Goal: Transaction & Acquisition: Obtain resource

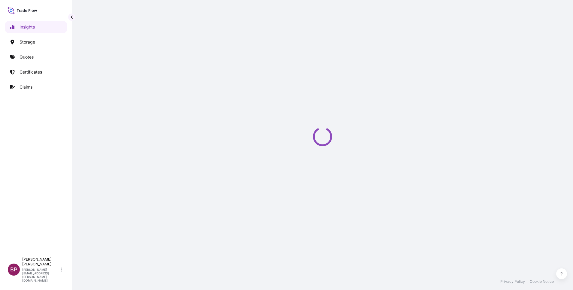
select select "2025"
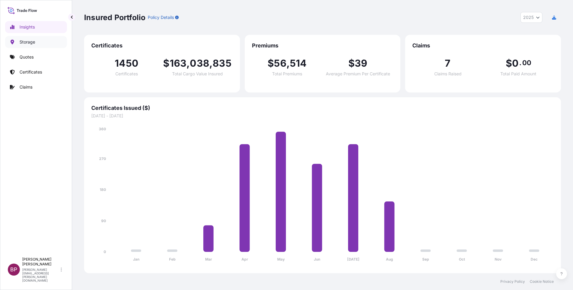
click at [29, 42] on p "Storage" at bounding box center [28, 42] width 16 height 6
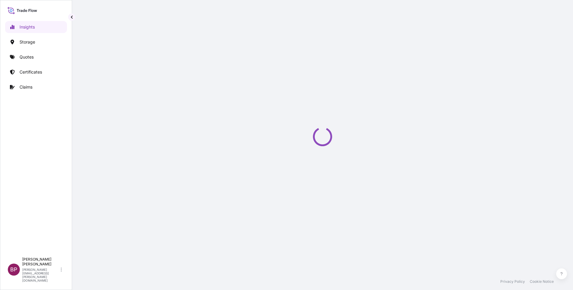
select select "2025"
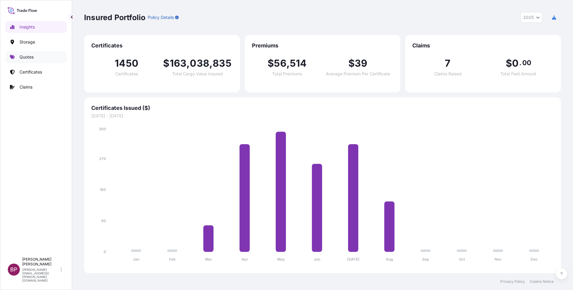
click at [33, 58] on p "Quotes" at bounding box center [27, 57] width 14 height 6
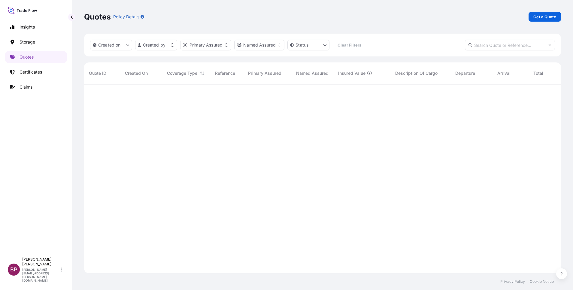
scroll to position [186, 470]
click at [542, 19] on p "Get a Quote" at bounding box center [545, 17] width 23 height 6
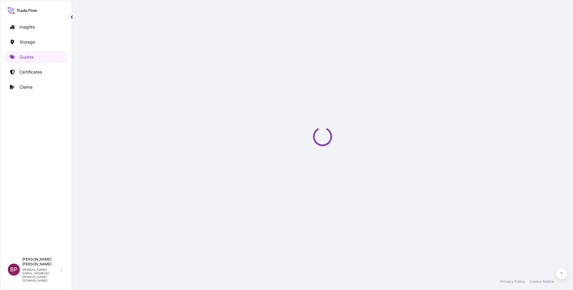
scroll to position [10, 0]
select select "Water"
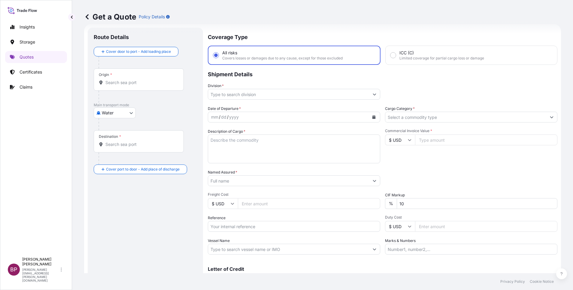
click at [434, 118] on input "Cargo Category *" at bounding box center [465, 117] width 161 height 11
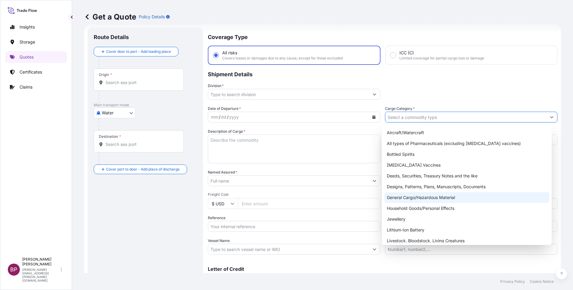
click at [428, 196] on div "General Cargo/Hazardous Material" at bounding box center [467, 197] width 165 height 11
type input "General Cargo/Hazardous Material"
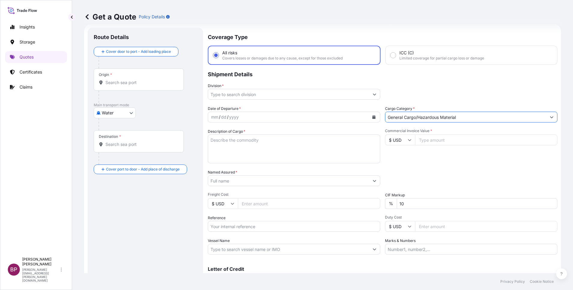
click at [369, 95] on button "Show suggestions" at bounding box center [374, 94] width 11 height 11
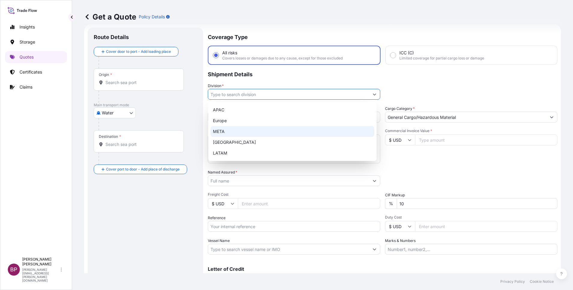
click at [258, 130] on div "META" at bounding box center [293, 131] width 164 height 11
type input "META"
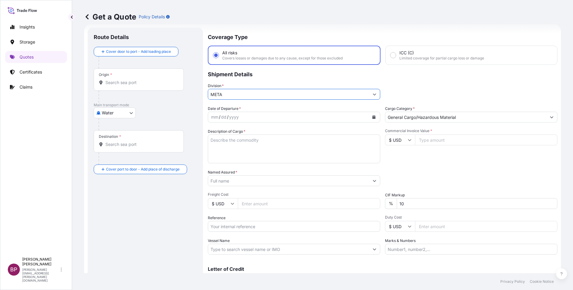
click at [446, 144] on input "Commercial Invoice Value *" at bounding box center [486, 140] width 142 height 11
paste input "199257.09"
type input "199257.09"
drag, startPoint x: 378, startPoint y: 202, endPoint x: 335, endPoint y: 199, distance: 42.8
click at [342, 199] on div "Date of Departure * mm / dd / yyyy Cargo Category * General Cargo/Hazardous Mat…" at bounding box center [383, 180] width 350 height 149
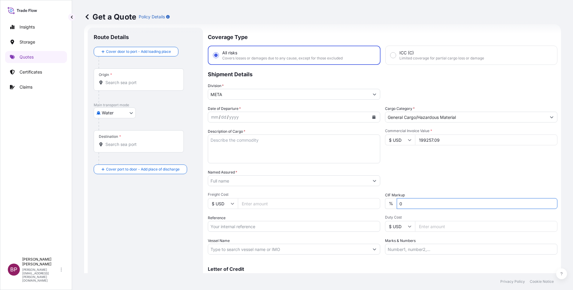
type input "0"
click at [461, 176] on div "Packing Category Type to search a container mode Please select a primary mode o…" at bounding box center [471, 177] width 172 height 17
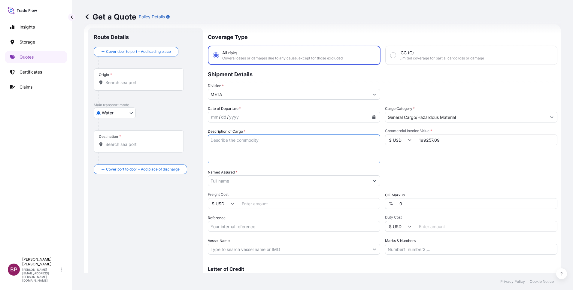
click at [256, 151] on textarea "Description of Cargo *" at bounding box center [294, 149] width 172 height 29
paste textarea "Pressure gauge"
type textarea "Pressure gauge"
click at [239, 229] on input "Reference" at bounding box center [294, 226] width 172 height 11
paste input "AWB:232-14665630 SSLS2865"
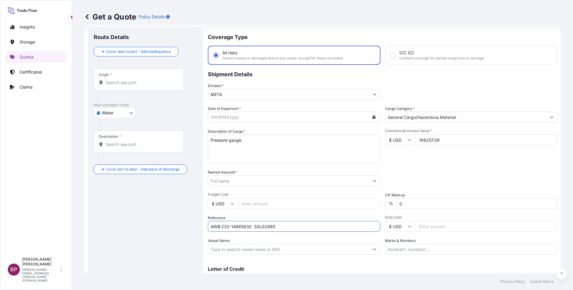
type input "AWB:232-14665630 SSLS2865"
click at [250, 180] on input "Named Assured *" at bounding box center [288, 180] width 161 height 11
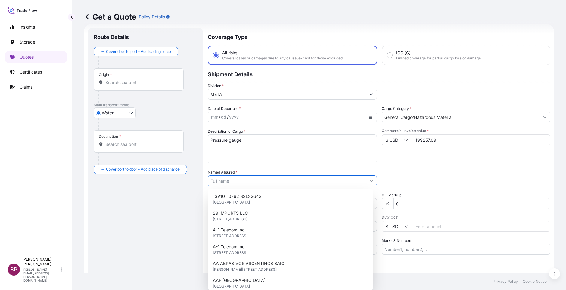
paste input "ADVANCED MEASURING INDUSTRIAL INSTRUMENTS CO."
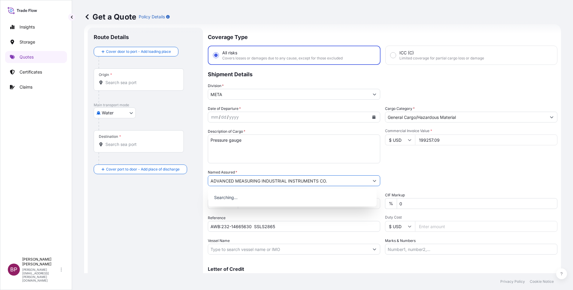
type input "ADVANCED MEASURING INDUSTRIAL INSTRUMENTS CO."
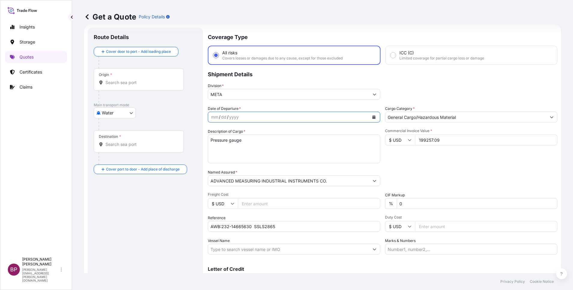
click at [372, 117] on icon "Calendar" at bounding box center [374, 117] width 4 height 4
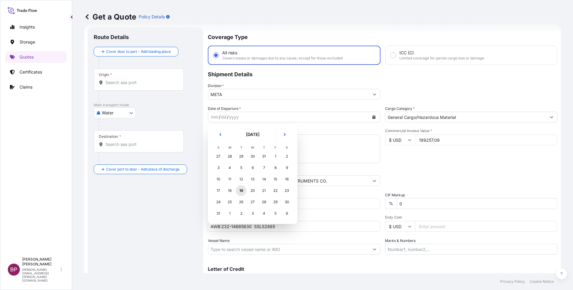
click at [240, 192] on div "19" at bounding box center [241, 190] width 11 height 11
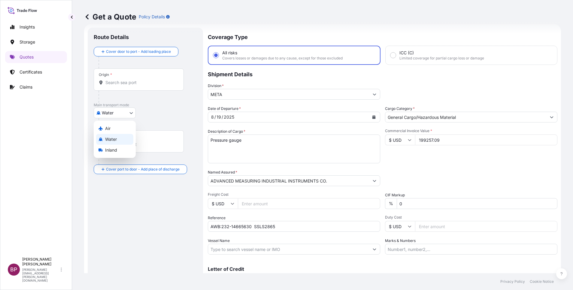
click at [116, 115] on body "1 option available. Selected Date: [DATE] Insights Storage Quotes Certificates …" at bounding box center [286, 145] width 573 height 290
click at [115, 126] on div "Air" at bounding box center [114, 128] width 37 height 11
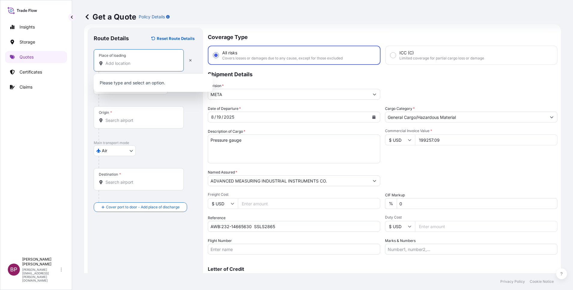
click at [147, 62] on input "Place of loading" at bounding box center [140, 63] width 71 height 6
paste input "[GEOGRAPHIC_DATA]"
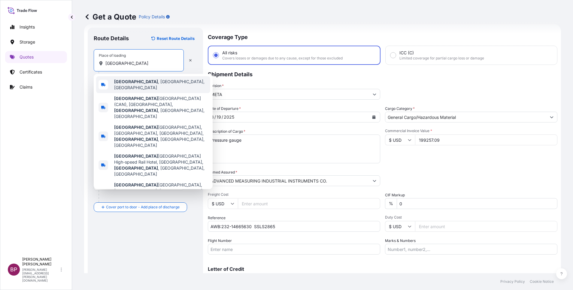
click at [145, 83] on span "[GEOGRAPHIC_DATA] , [GEOGRAPHIC_DATA], [GEOGRAPHIC_DATA]" at bounding box center [161, 85] width 94 height 12
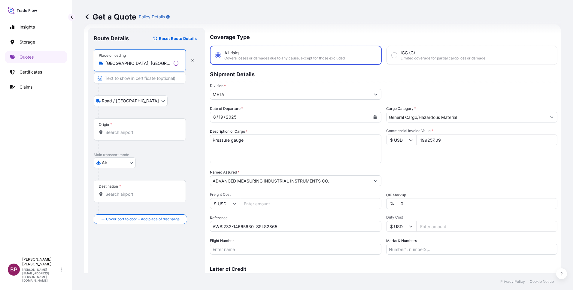
type input "[GEOGRAPHIC_DATA], [GEOGRAPHIC_DATA], [GEOGRAPHIC_DATA]"
click at [154, 136] on div "Origin *" at bounding box center [140, 129] width 92 height 22
click at [154, 135] on input "Origin *" at bounding box center [141, 132] width 73 height 6
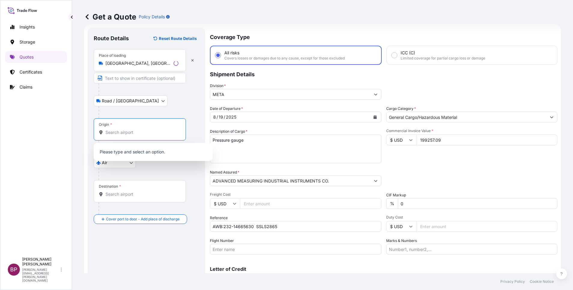
paste input "[GEOGRAPHIC_DATA]"
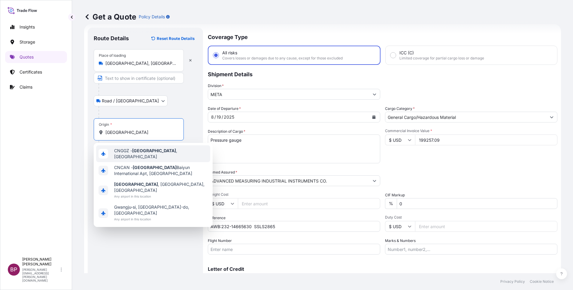
click at [159, 152] on span "CNGGZ - [GEOGRAPHIC_DATA] , [GEOGRAPHIC_DATA]" at bounding box center [161, 154] width 94 height 12
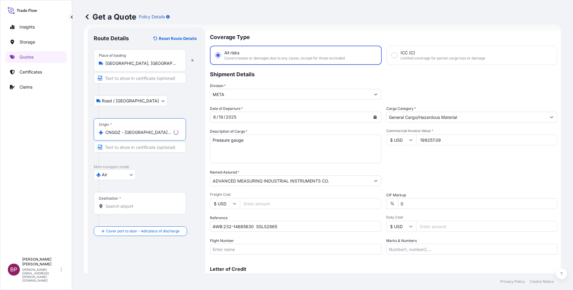
type input "CNGGZ - [GEOGRAPHIC_DATA], [GEOGRAPHIC_DATA]"
click at [144, 209] on input "Destination *" at bounding box center [141, 206] width 73 height 6
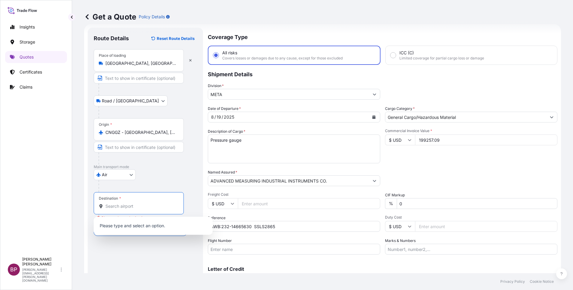
paste input "DAMMAM"
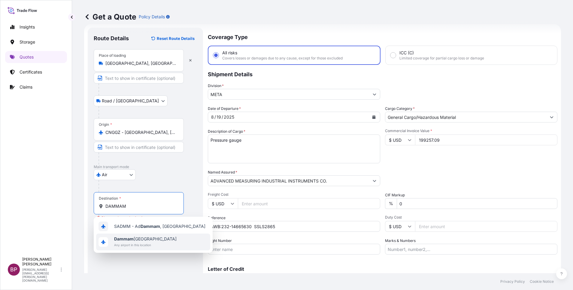
click at [133, 242] on span "Dammam [GEOGRAPHIC_DATA]" at bounding box center [145, 239] width 62 height 6
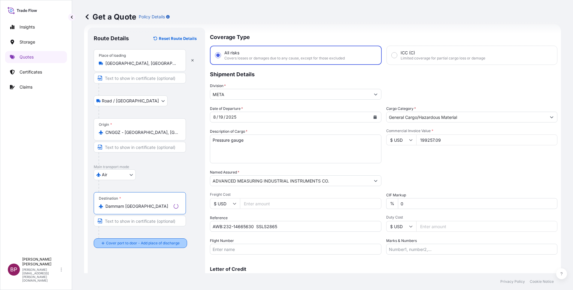
type input "Dammam [GEOGRAPHIC_DATA]"
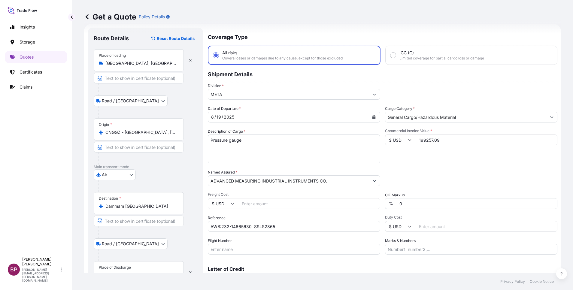
scroll to position [39, 0]
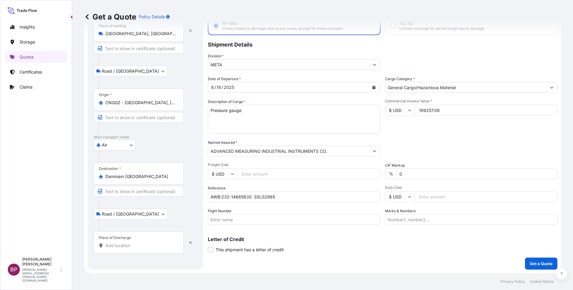
click at [132, 245] on input "Place of Discharge" at bounding box center [140, 246] width 71 height 6
paste input "DAMMAM"
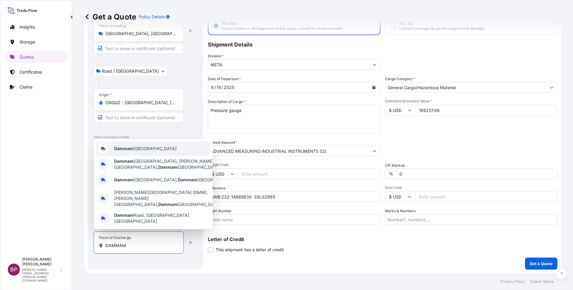
click at [141, 156] on div "Dammam [GEOGRAPHIC_DATA]" at bounding box center [153, 148] width 114 height 14
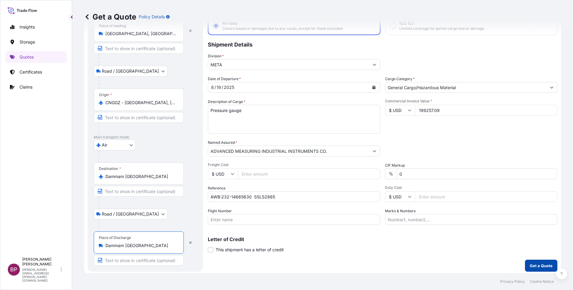
type input "Dammam [GEOGRAPHIC_DATA]"
click at [542, 266] on p "Get a Quote" at bounding box center [541, 266] width 23 height 6
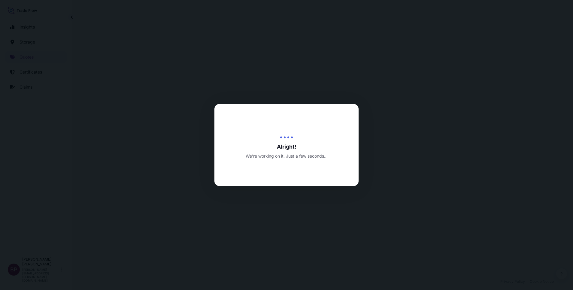
select select "Road / [GEOGRAPHIC_DATA]"
select select "Air"
select select "Road / [GEOGRAPHIC_DATA]"
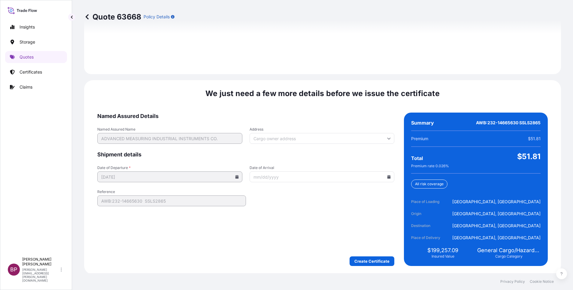
scroll to position [890, 0]
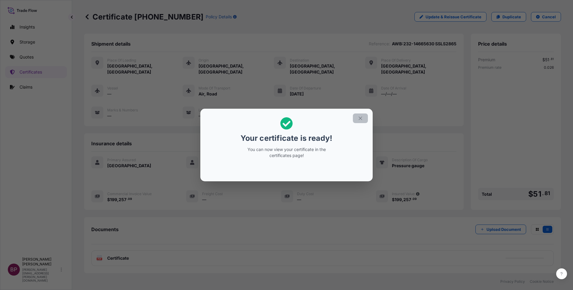
click at [361, 119] on icon "button" at bounding box center [360, 118] width 5 height 5
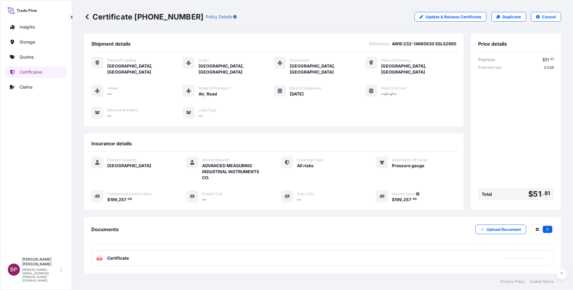
click at [124, 255] on span "Certificate" at bounding box center [118, 258] width 22 height 6
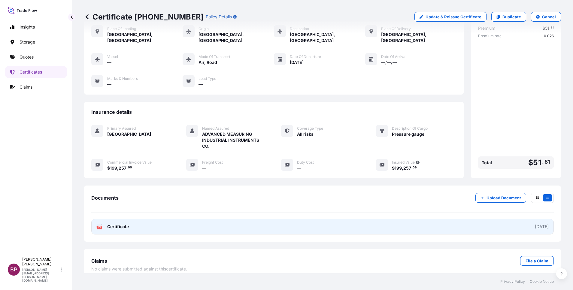
click at [124, 219] on link "PDF Certificate [DATE]" at bounding box center [322, 227] width 463 height 16
